Goal: Task Accomplishment & Management: Manage account settings

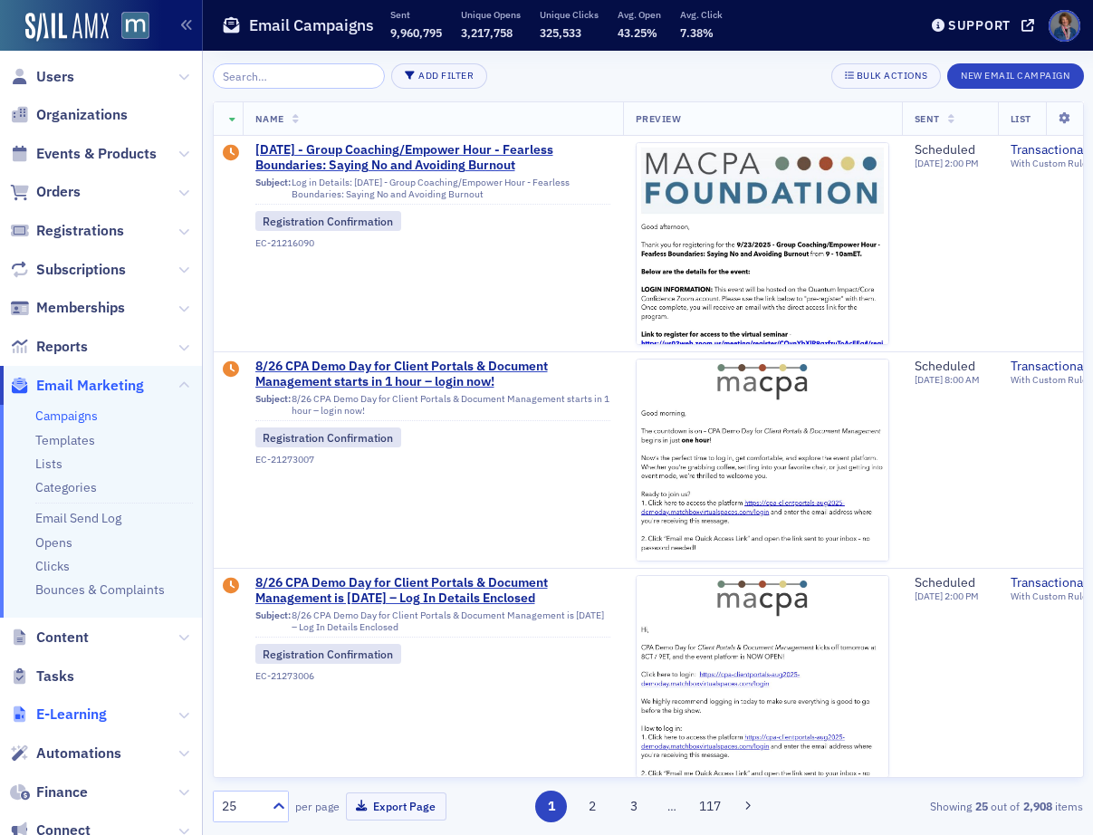
click at [84, 720] on span "E-Learning" at bounding box center [71, 715] width 71 height 20
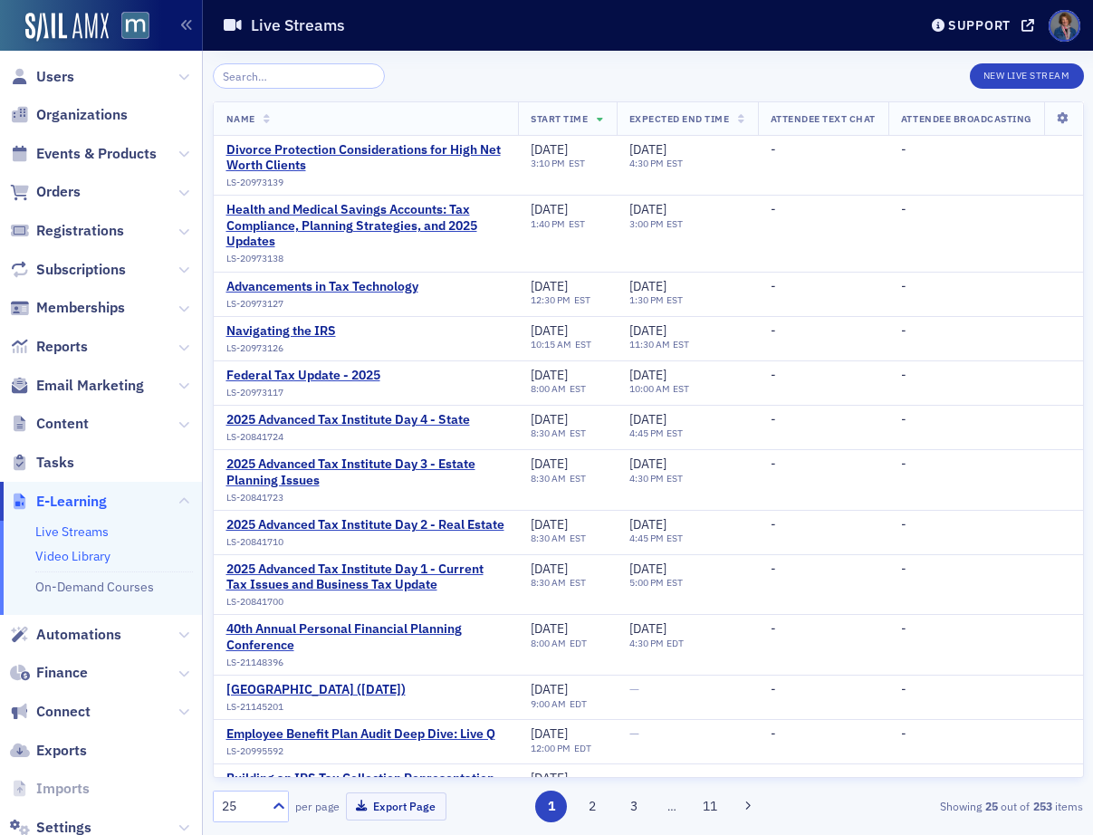
click at [63, 561] on link "Video Library" at bounding box center [72, 556] width 75 height 16
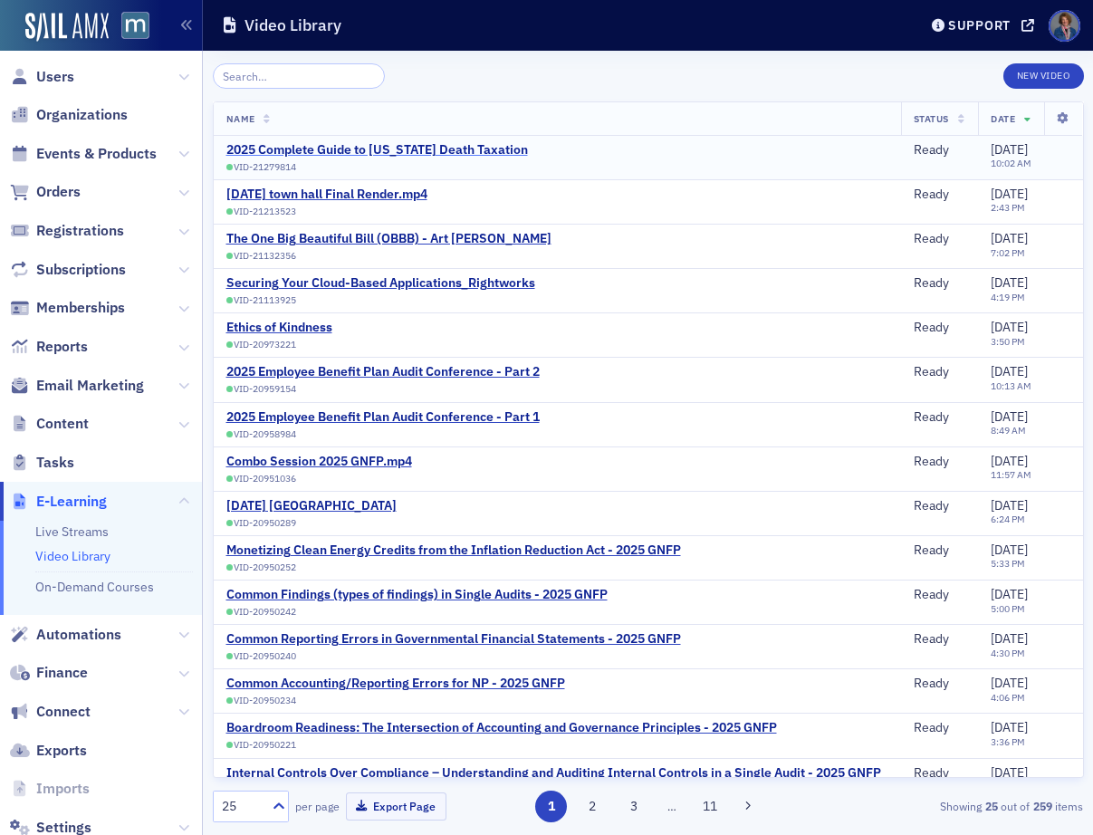
click at [438, 150] on div "2025 Complete Guide to [US_STATE] Death Taxation" at bounding box center [377, 150] width 302 height 16
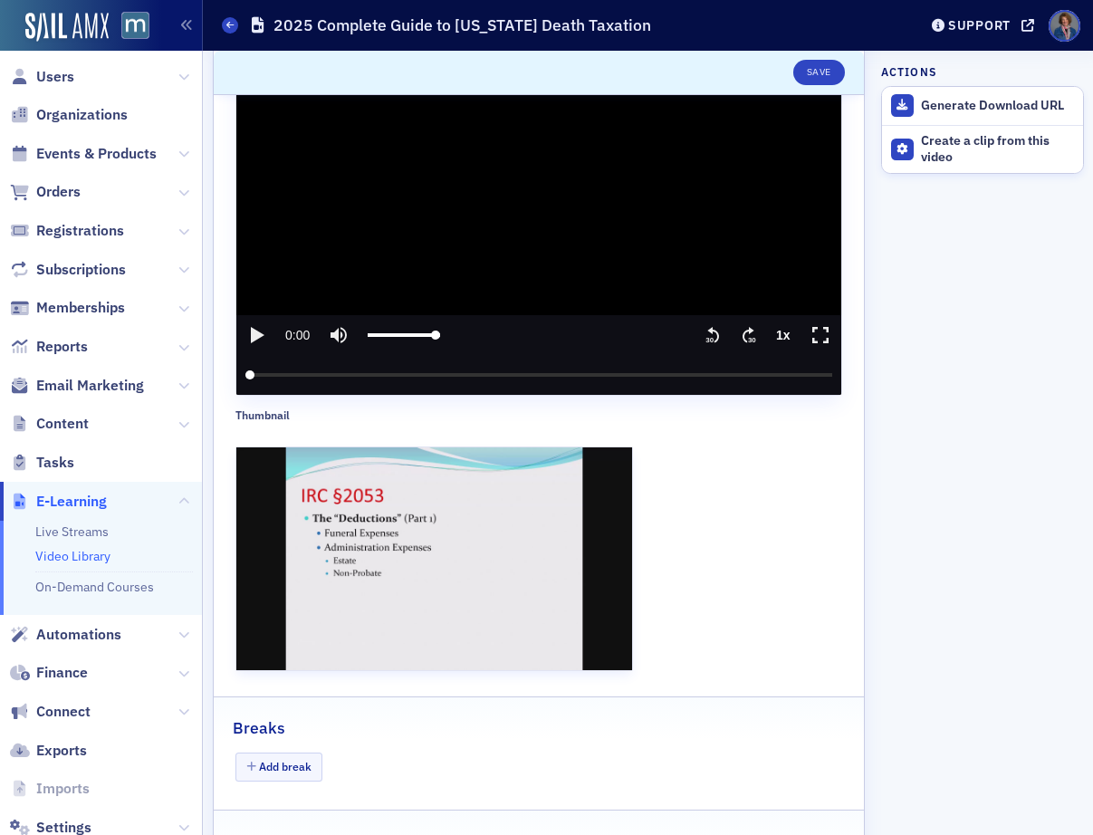
scroll to position [532, 0]
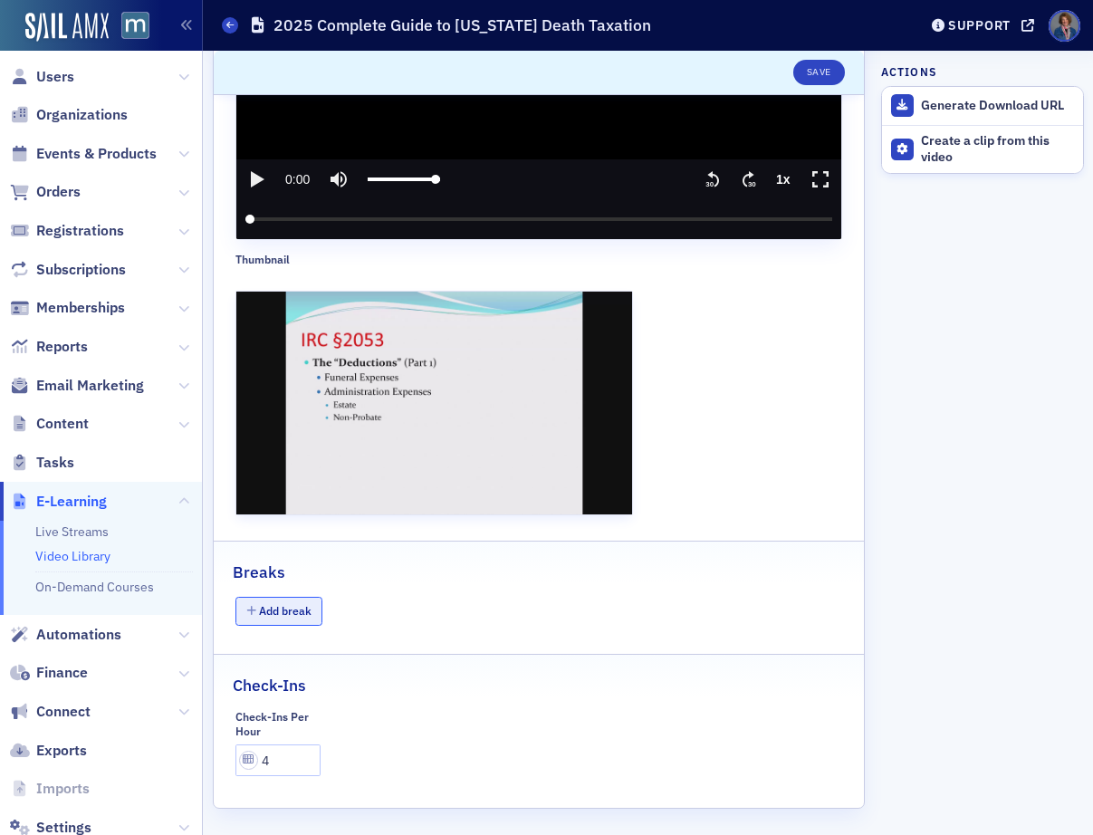
click at [279, 606] on button "Add break" at bounding box center [279, 611] width 87 height 28
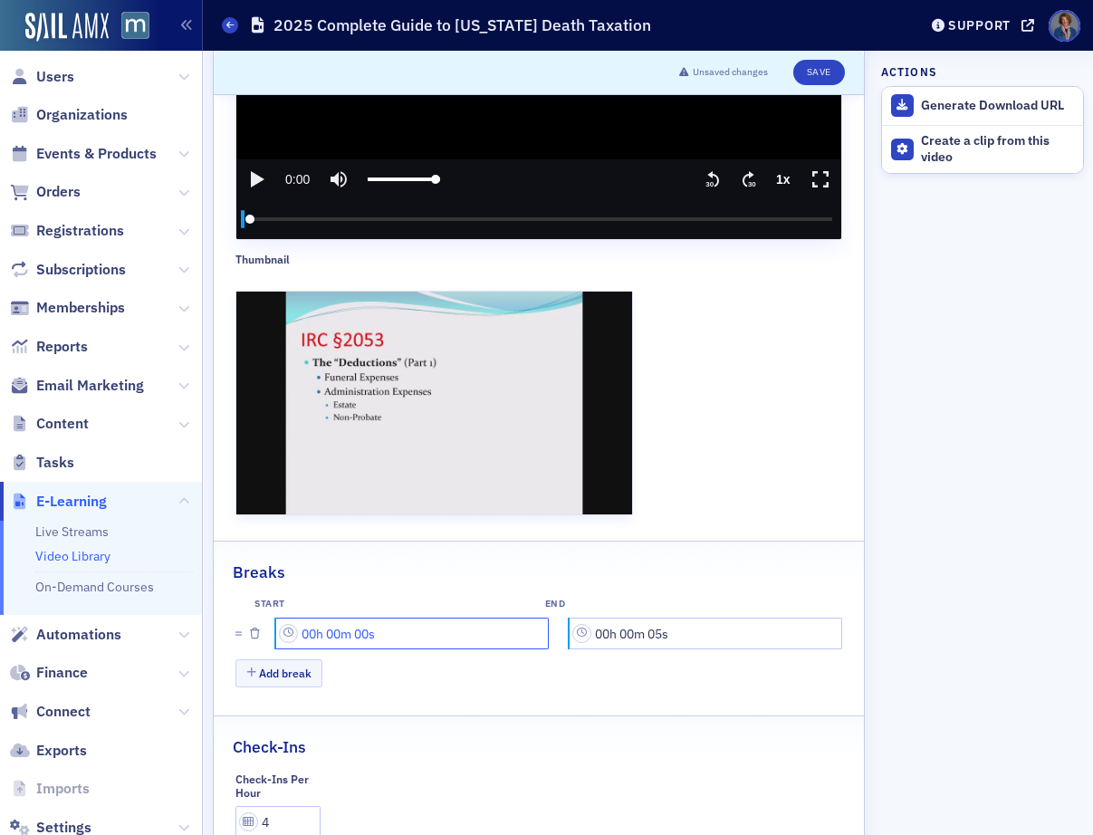
click at [314, 629] on input "00h 00m 00s" at bounding box center [412, 634] width 273 height 32
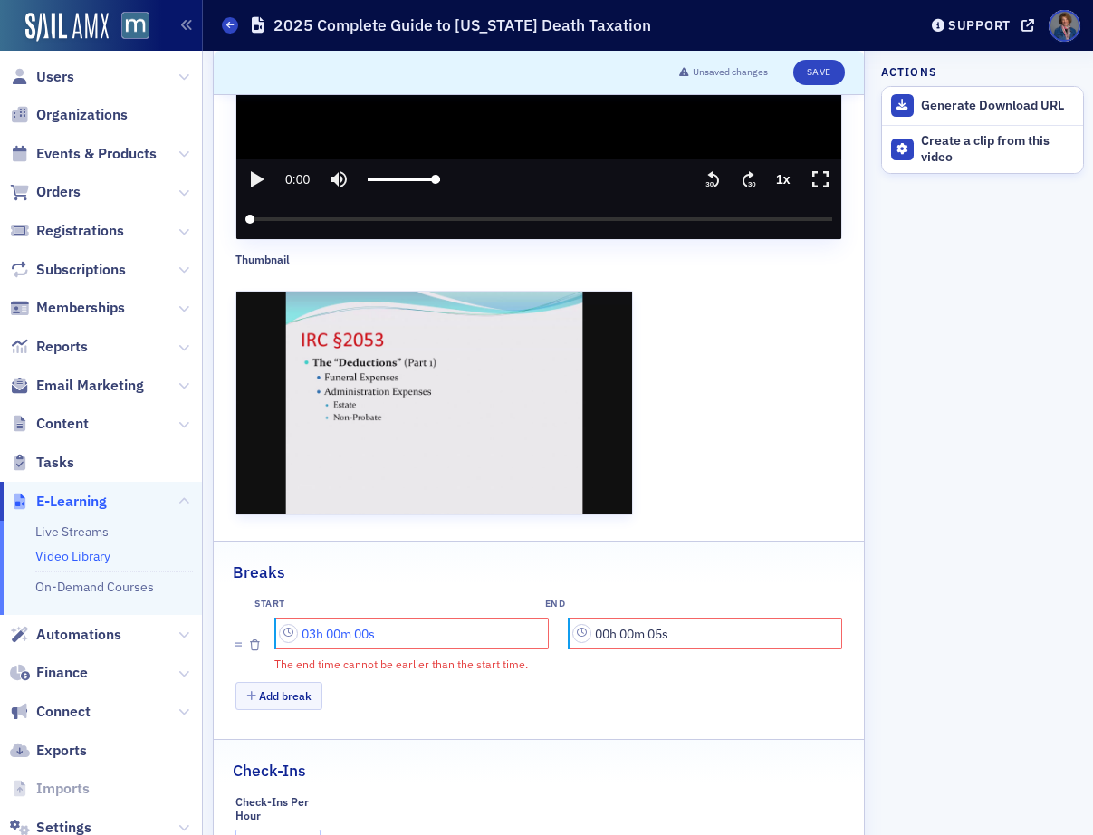
drag, startPoint x: 328, startPoint y: 628, endPoint x: 342, endPoint y: 628, distance: 14.5
click at [342, 628] on input "03h 00m 00s" at bounding box center [412, 634] width 273 height 32
click at [366, 628] on input "03h 43m 00s" at bounding box center [412, 634] width 273 height 32
drag, startPoint x: 356, startPoint y: 629, endPoint x: 371, endPoint y: 629, distance: 14.5
click at [371, 629] on input "03h 43m 00s" at bounding box center [412, 634] width 273 height 32
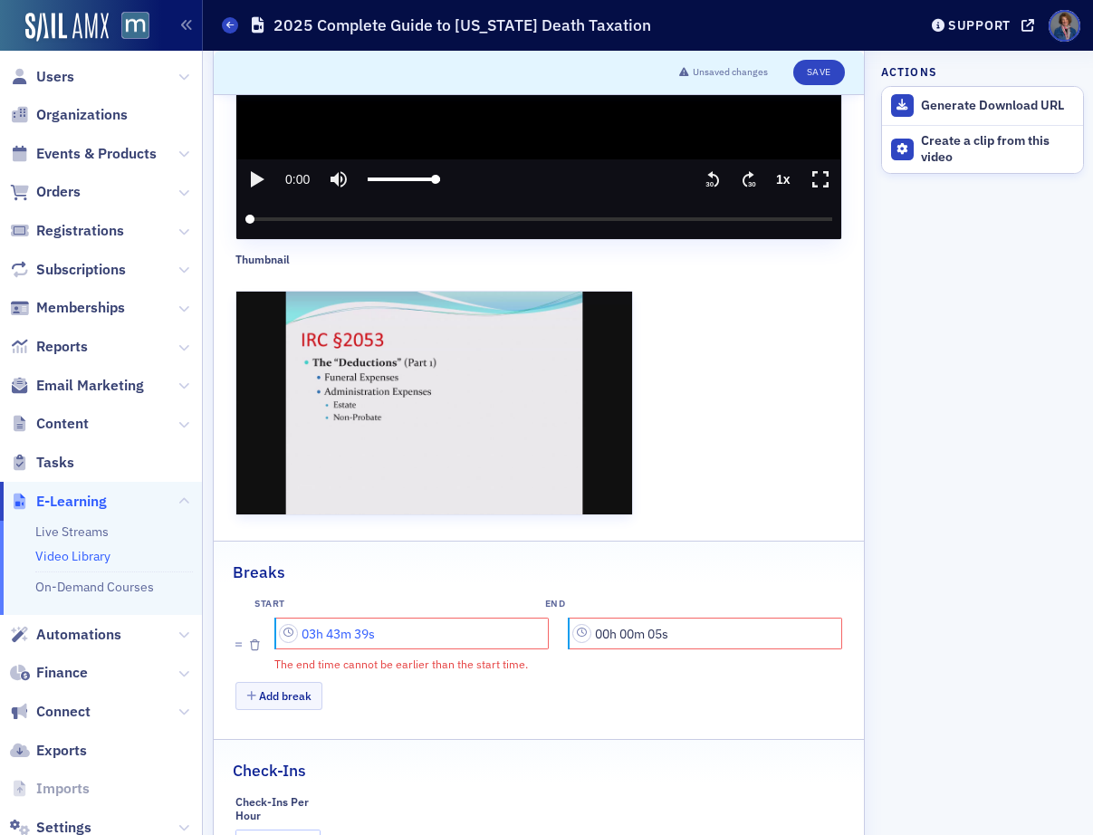
click at [314, 626] on input "03h 43m 39s" at bounding box center [412, 634] width 273 height 32
click at [341, 624] on input "01h 43m 39s" at bounding box center [412, 634] width 273 height 32
drag, startPoint x: 359, startPoint y: 630, endPoint x: 368, endPoint y: 629, distance: 9.1
click at [368, 629] on input "01h 44m 39s" at bounding box center [412, 634] width 273 height 32
type input "01h 44m 11s"
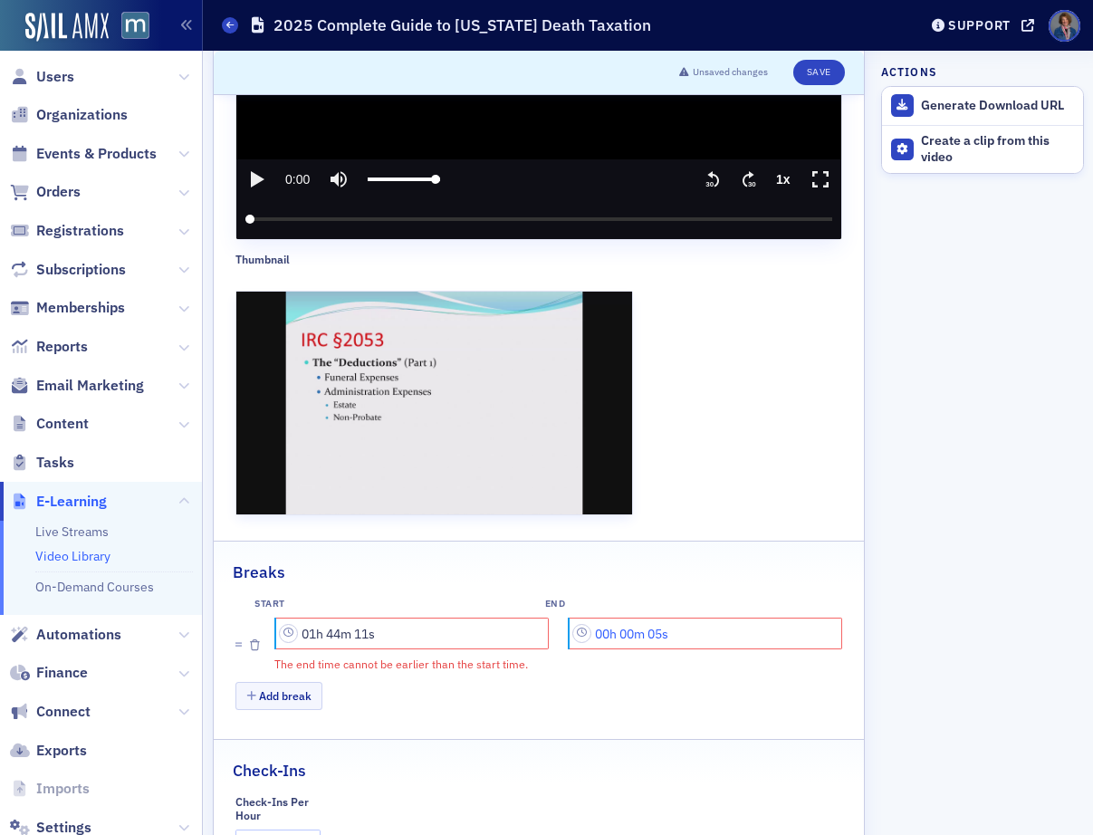
click at [600, 628] on input "00h 00m 05s" at bounding box center [706, 634] width 273 height 32
click at [592, 631] on input "00h 00m 5_s" at bounding box center [706, 634] width 273 height 32
drag, startPoint x: 613, startPoint y: 630, endPoint x: 626, endPoint y: 628, distance: 12.8
click at [626, 628] on input "01h 00m 05s" at bounding box center [706, 634] width 273 height 32
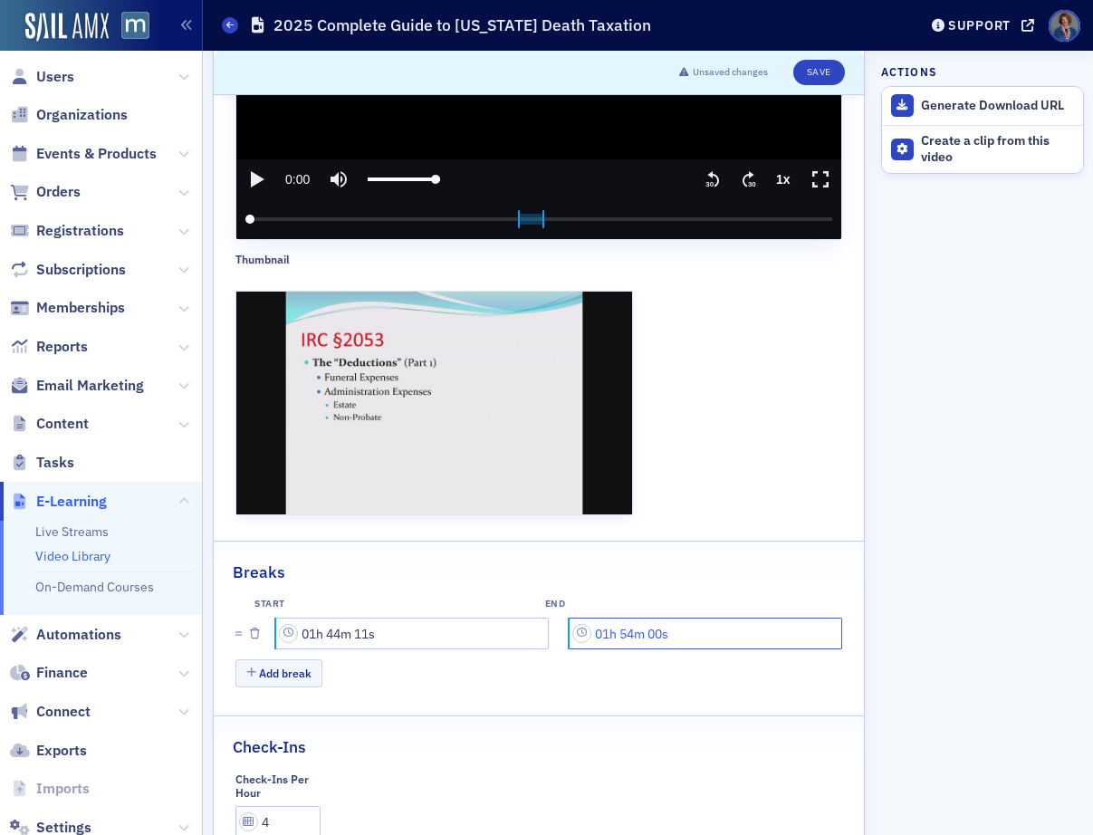
drag, startPoint x: 642, startPoint y: 629, endPoint x: 656, endPoint y: 628, distance: 13.6
click at [657, 626] on input "01h 54m 00s" at bounding box center [706, 634] width 273 height 32
click at [643, 629] on input "01h 54m 03s" at bounding box center [706, 634] width 273 height 32
type input "01h 54m 33s"
click at [715, 676] on div "Add break" at bounding box center [539, 676] width 607 height 32
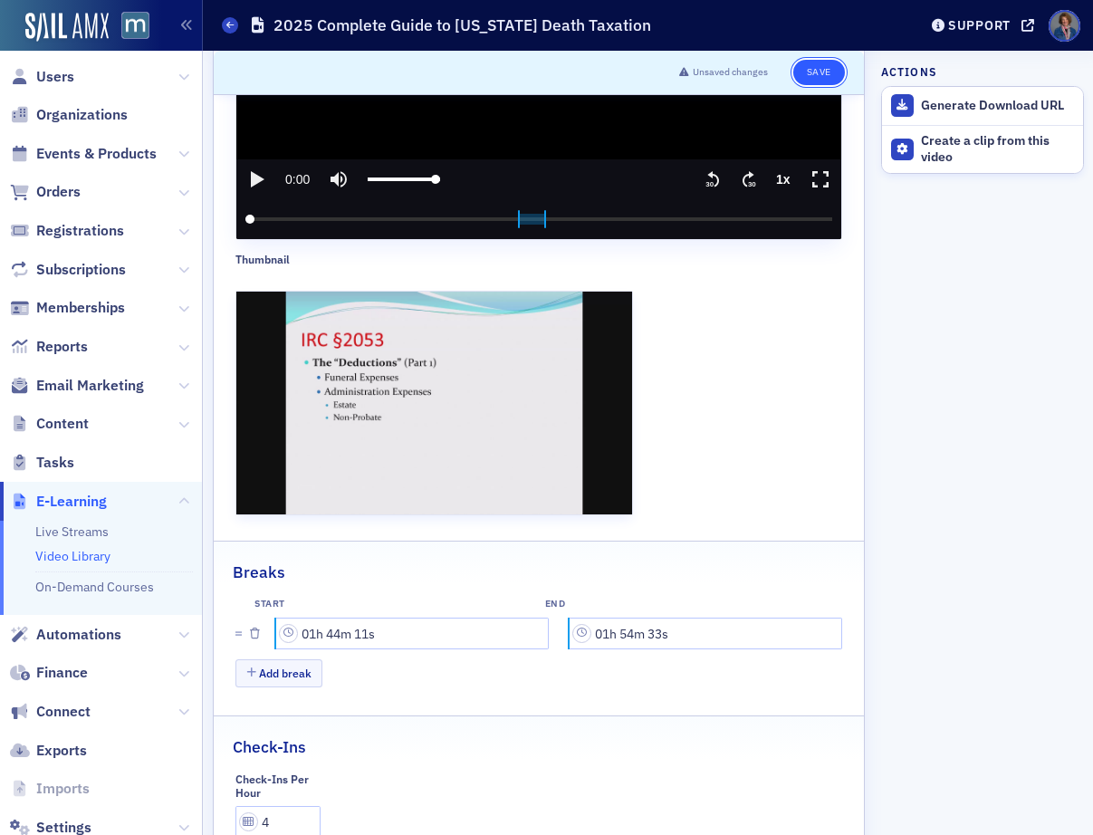
click at [813, 76] on button "Save" at bounding box center [820, 72] width 52 height 25
click at [805, 78] on button "Save" at bounding box center [820, 72] width 52 height 25
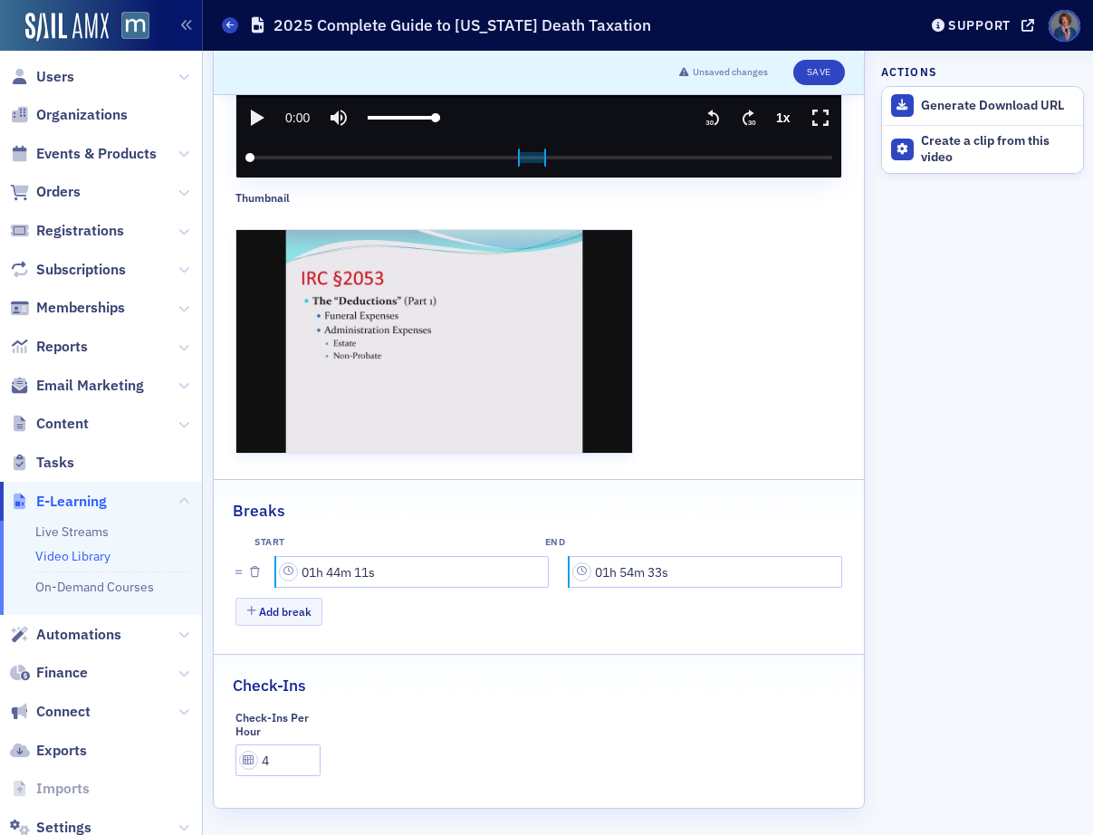
scroll to position [0, 0]
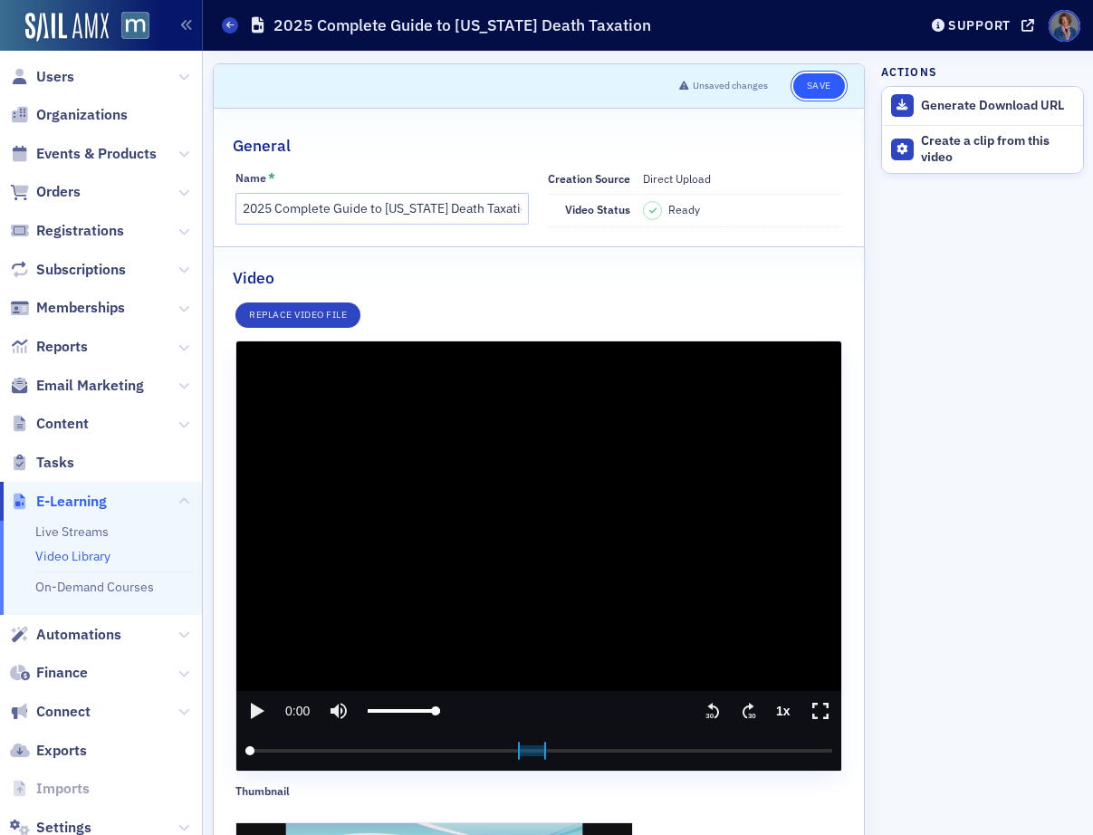
click at [811, 89] on button "Save" at bounding box center [820, 85] width 52 height 25
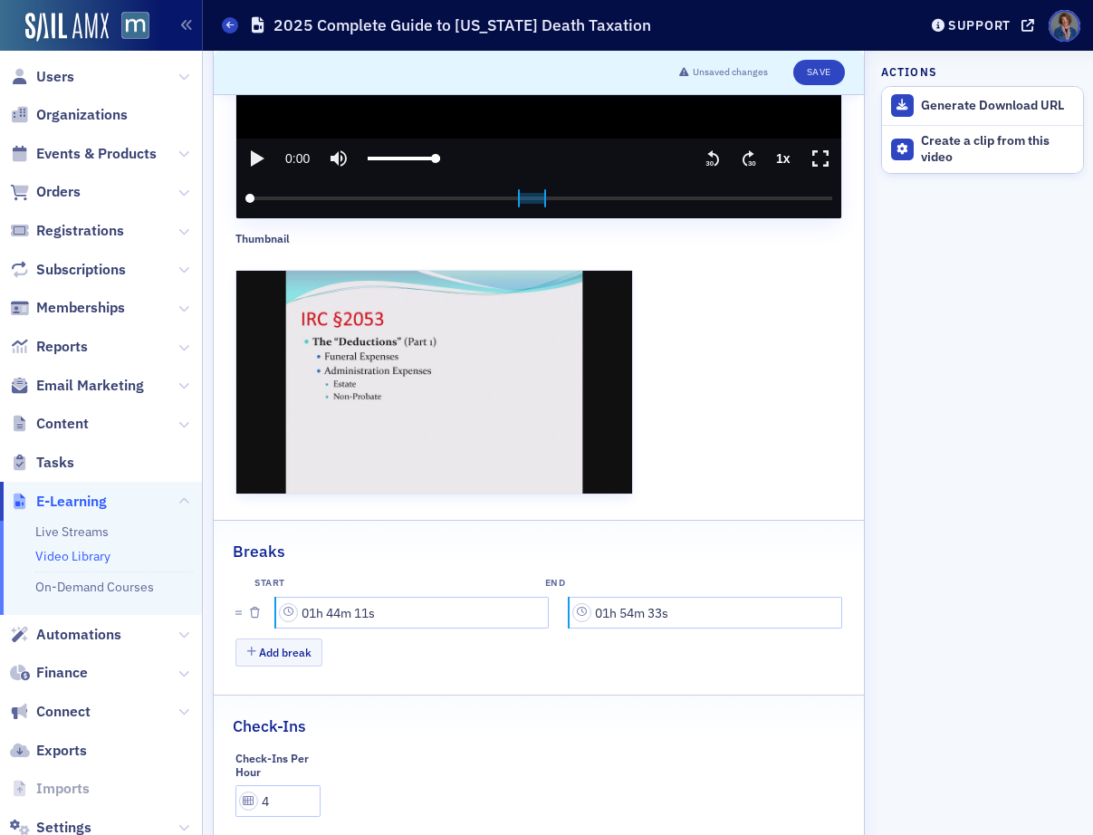
scroll to position [593, 0]
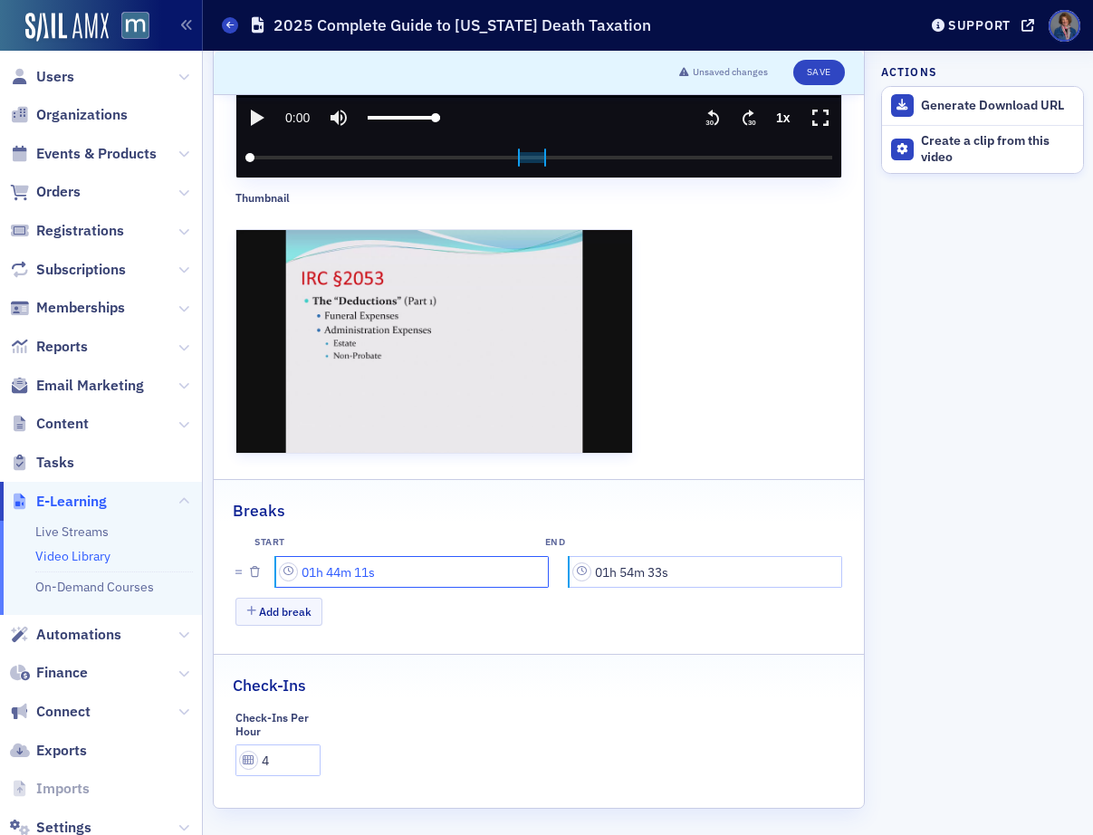
click at [471, 561] on input "01h 44m 11s" at bounding box center [412, 572] width 273 height 32
click at [746, 561] on input "01h 54m 33s" at bounding box center [706, 572] width 273 height 32
click at [286, 604] on button "Add break" at bounding box center [279, 612] width 87 height 28
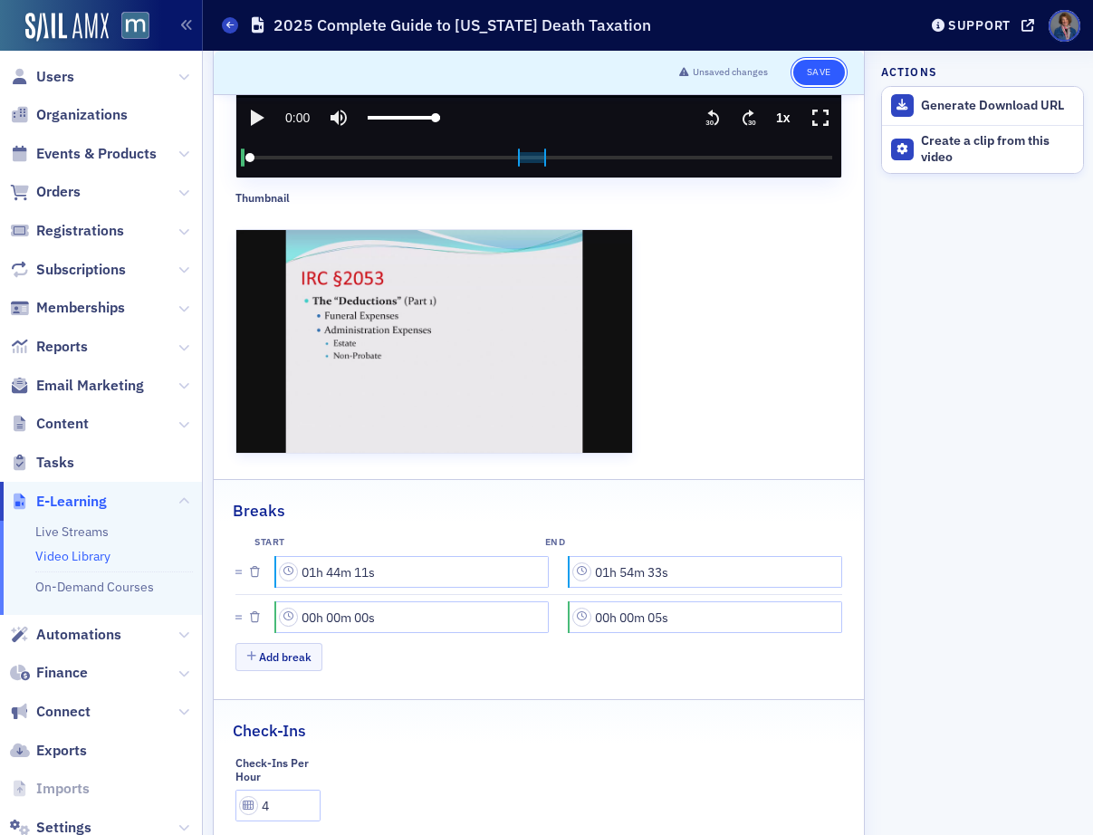
click at [804, 77] on button "Save" at bounding box center [820, 72] width 52 height 25
click at [408, 613] on input "00h 00m 00s" at bounding box center [412, 618] width 273 height 32
click at [255, 612] on icon "button" at bounding box center [255, 617] width 10 height 11
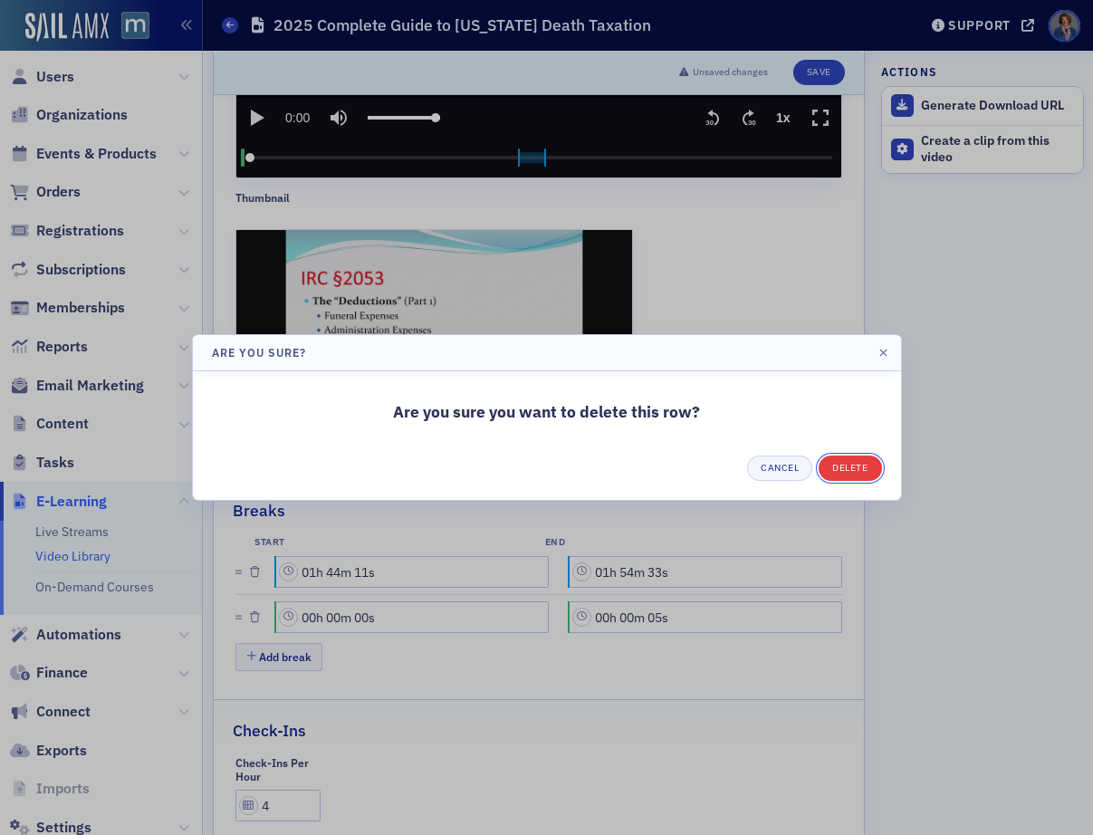
click at [847, 467] on button "Delete" at bounding box center [850, 468] width 63 height 25
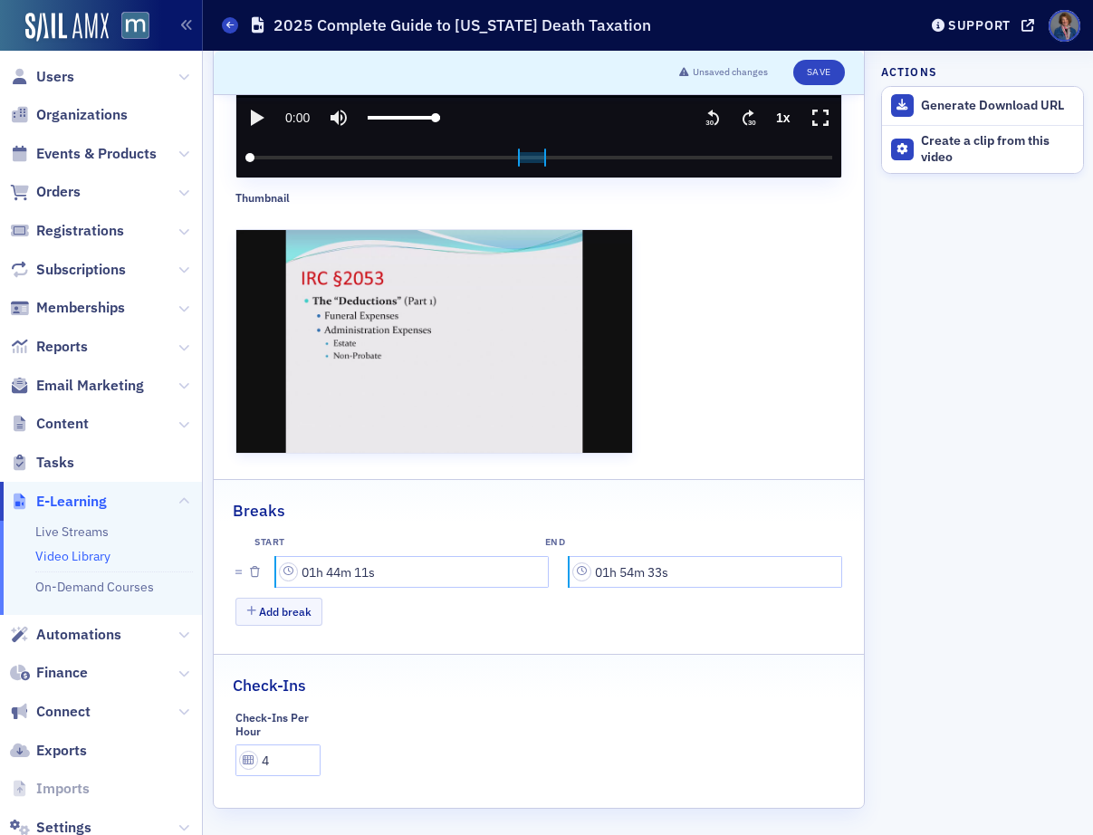
scroll to position [0, 0]
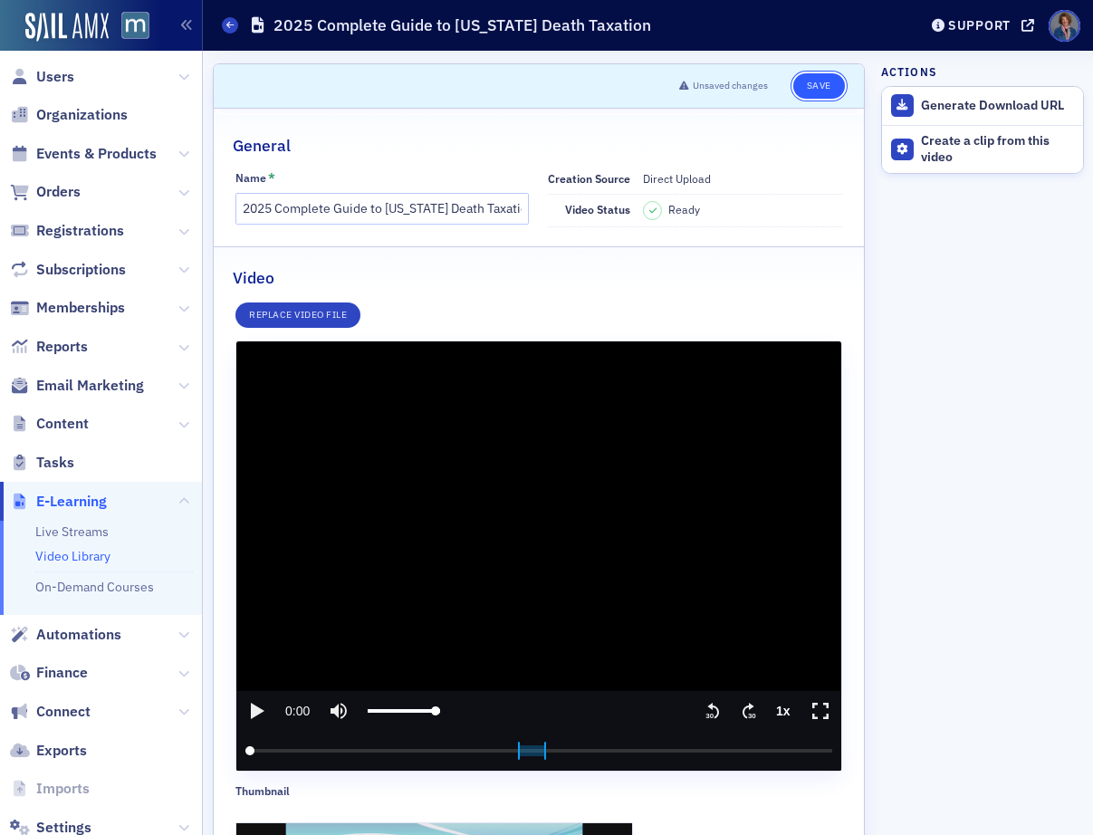
click at [809, 86] on button "Save" at bounding box center [820, 85] width 52 height 25
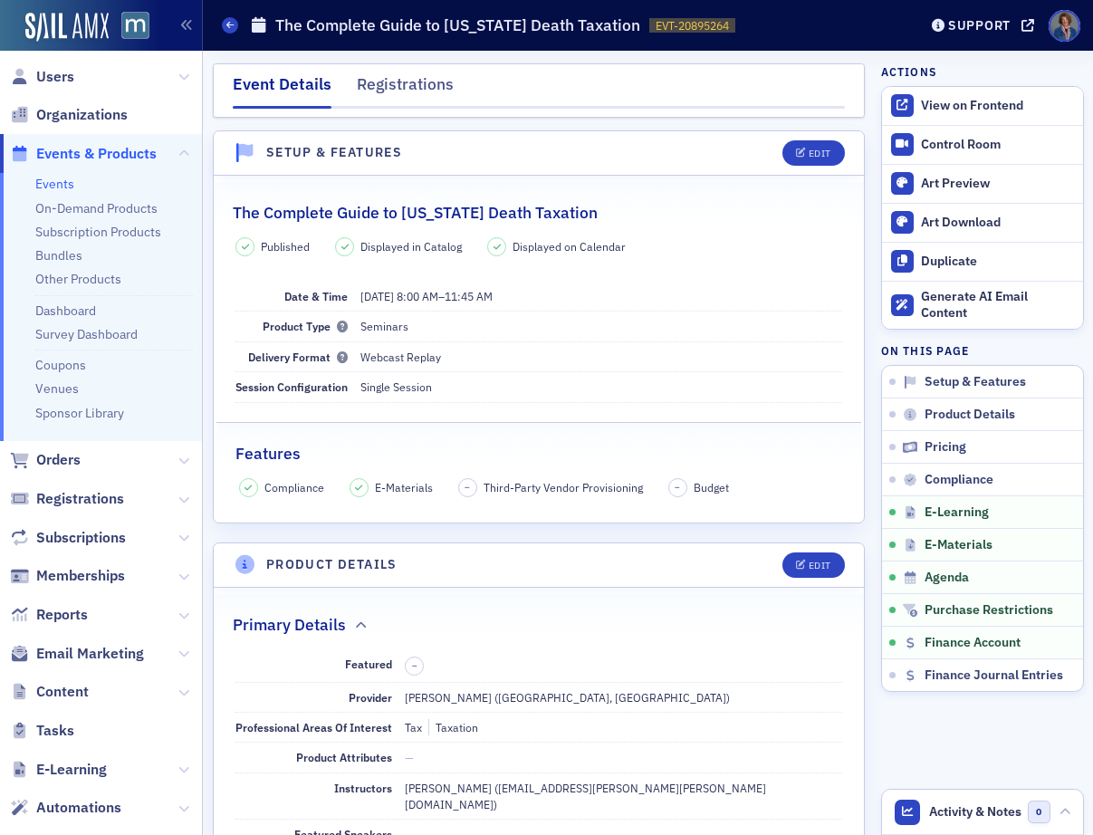
scroll to position [2600, 0]
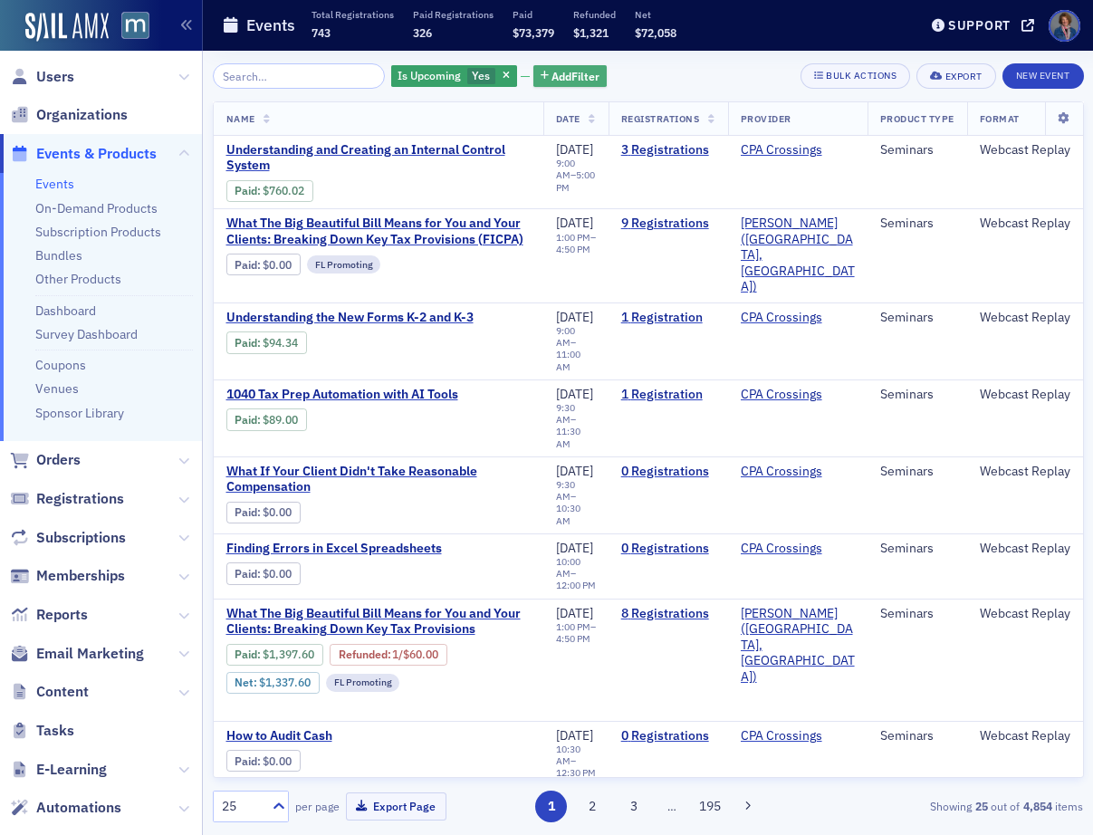
click at [552, 76] on span "Add Filter" at bounding box center [576, 76] width 48 height 16
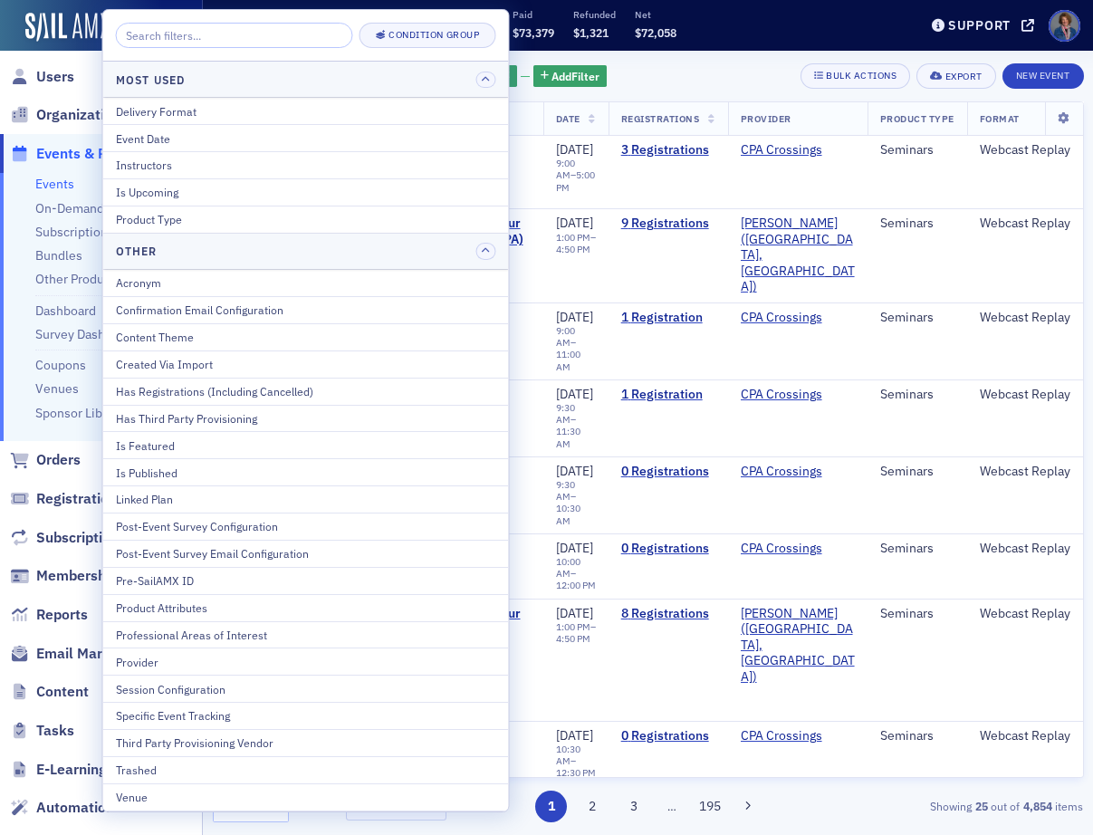
click at [200, 660] on div "Provider" at bounding box center [306, 662] width 380 height 16
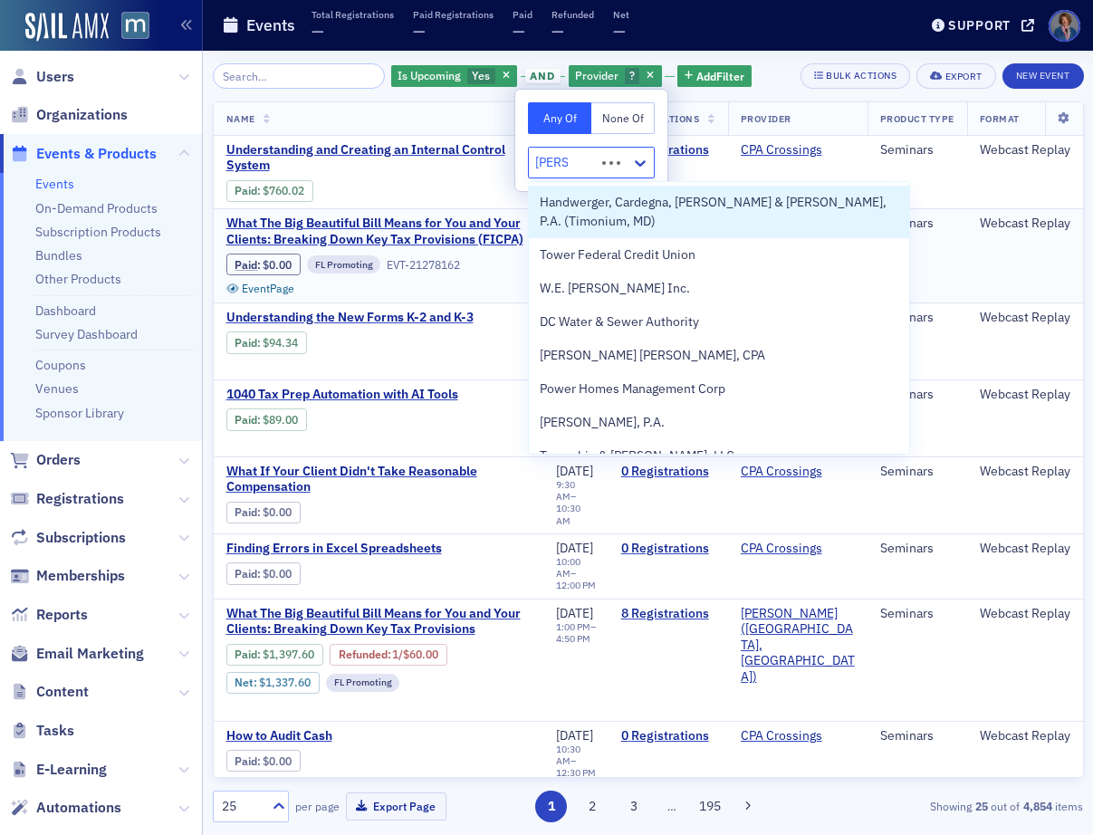
type input "Werner"
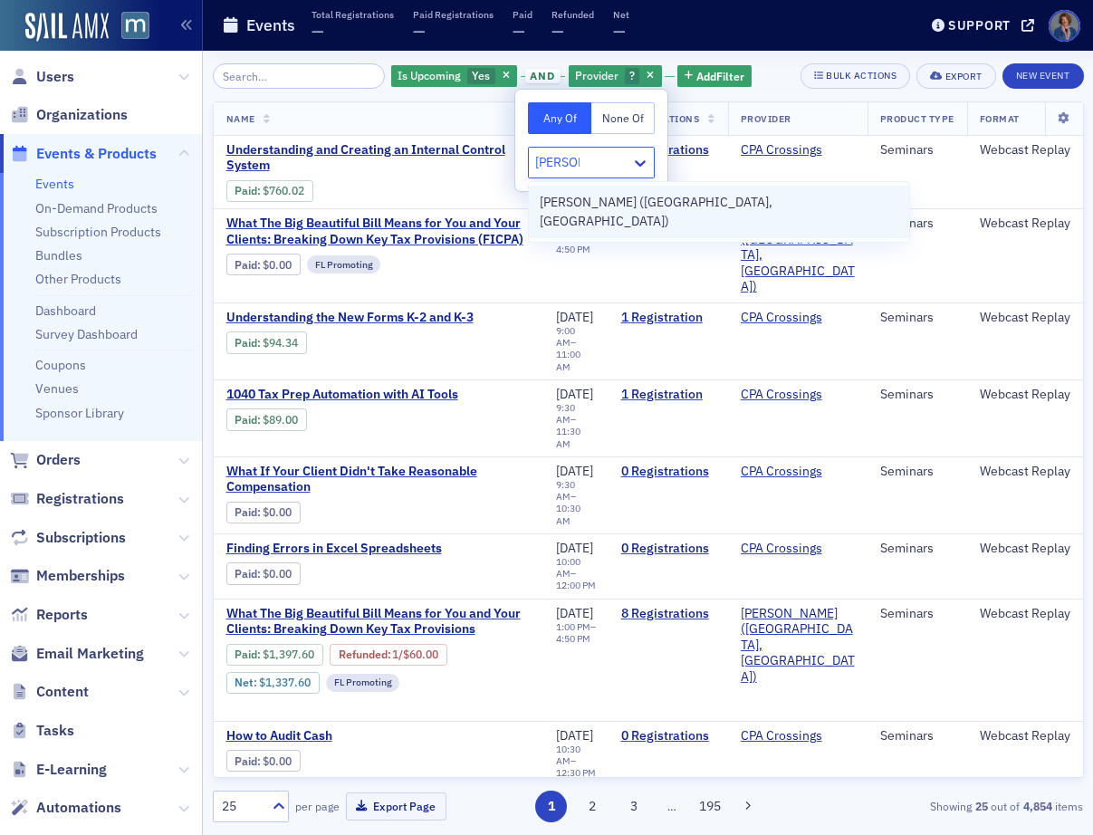
click at [577, 205] on span "Werner-Rocca (Flourtown, PA)" at bounding box center [719, 212] width 359 height 38
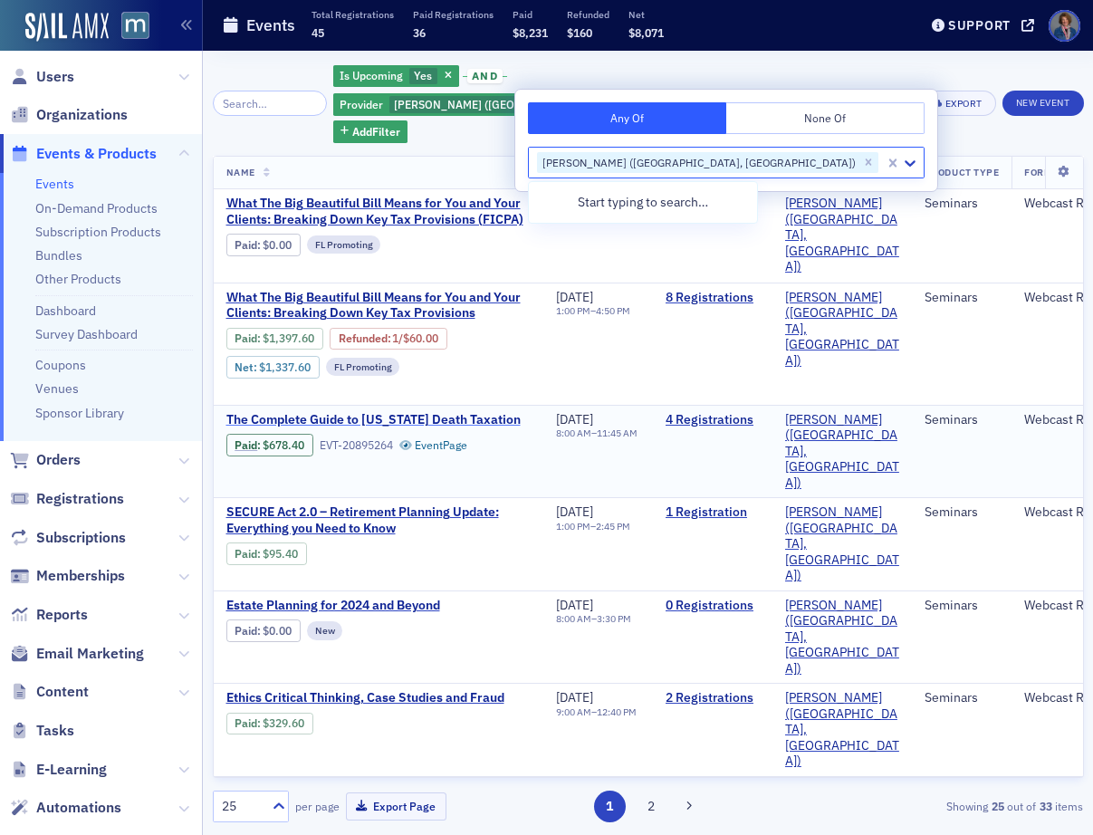
click at [432, 412] on span "The Complete Guide to Maryland Death Taxation" at bounding box center [378, 420] width 304 height 16
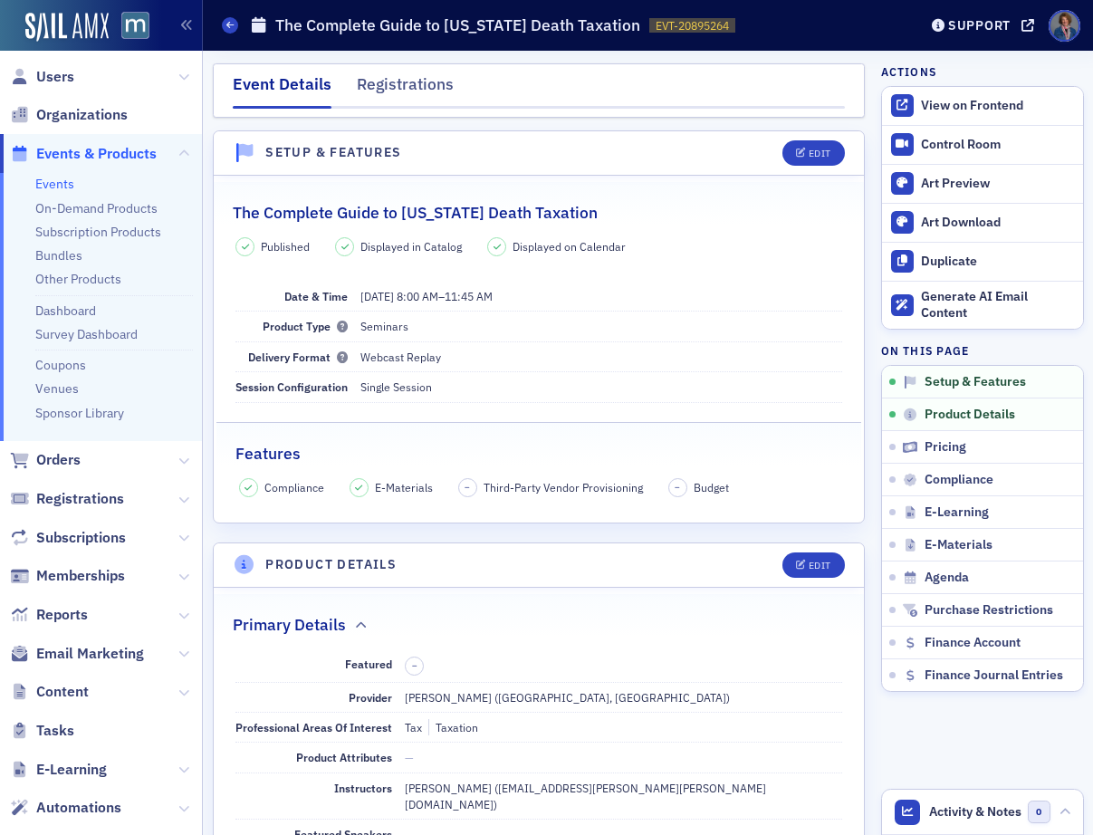
click at [56, 188] on link "Events" at bounding box center [54, 184] width 39 height 16
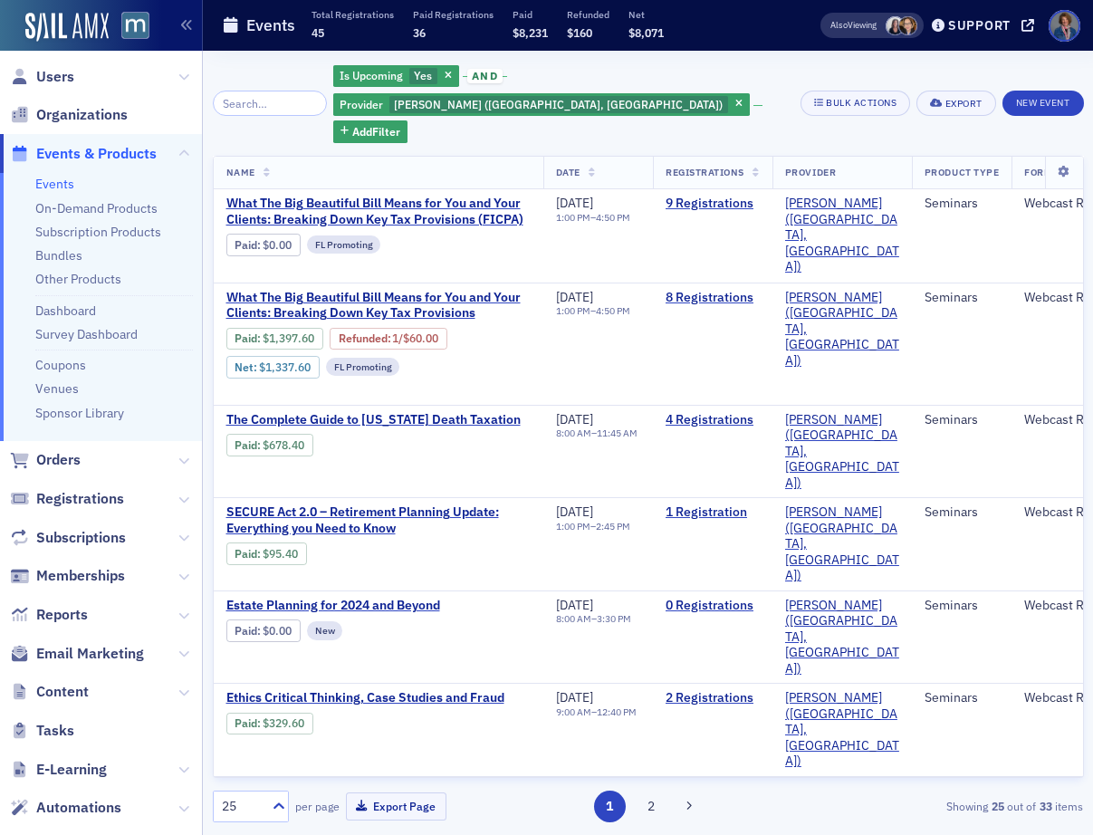
scroll to position [4, 0]
